Goal: Find specific page/section: Find specific page/section

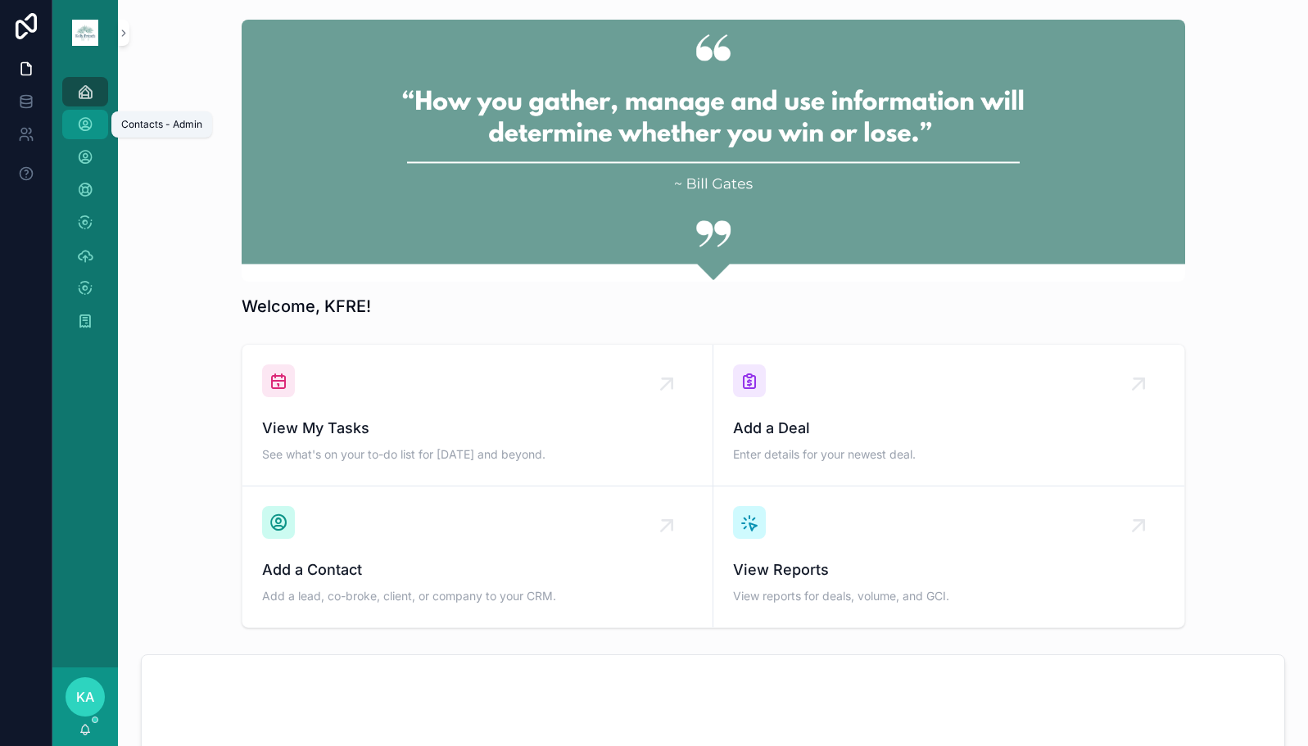
click at [88, 124] on icon "scrollable content" at bounding box center [85, 124] width 16 height 16
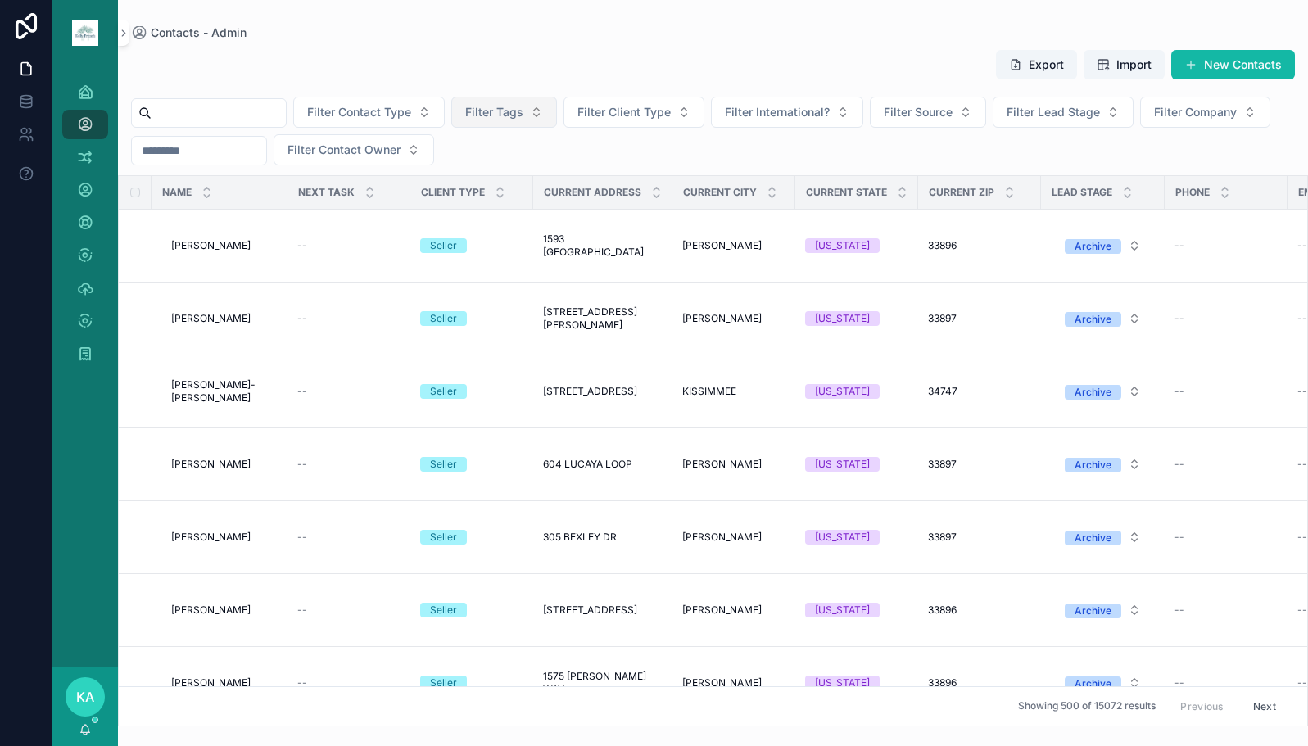
click at [557, 115] on button "Filter Tags" at bounding box center [504, 112] width 106 height 31
type input "**********"
click at [528, 185] on span "PROPSTREAM" at bounding box center [493, 178] width 79 height 16
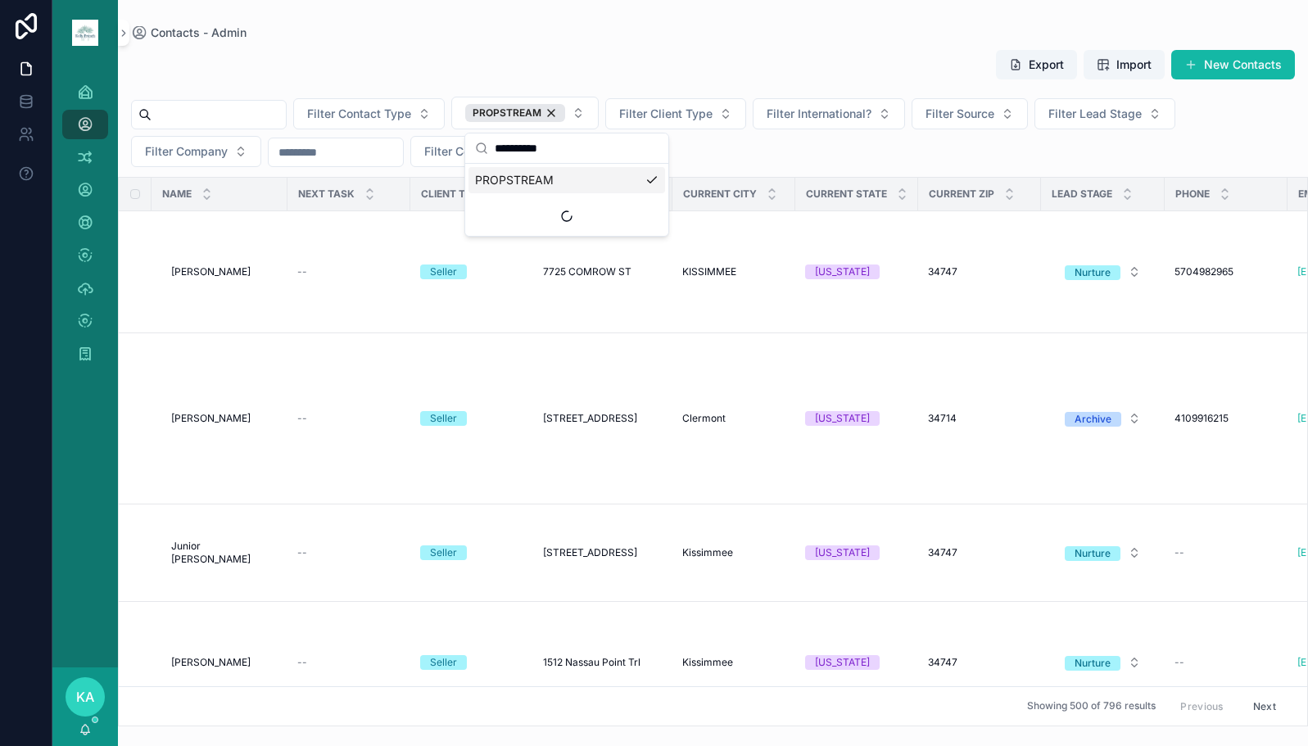
click at [728, 30] on div "Contacts - Admin" at bounding box center [713, 32] width 1164 height 13
drag, startPoint x: 494, startPoint y: 0, endPoint x: 679, endPoint y: 48, distance: 191.1
click at [679, 48] on div "Export Import New Contacts Filter Contact Type PROPSTREAM Filter Client Type Fi…" at bounding box center [713, 382] width 1190 height 687
drag, startPoint x: 676, startPoint y: 1, endPoint x: 609, endPoint y: 27, distance: 72.1
click at [609, 27] on div "Contacts - Admin" at bounding box center [713, 32] width 1164 height 13
